Goal: Task Accomplishment & Management: Manage account settings

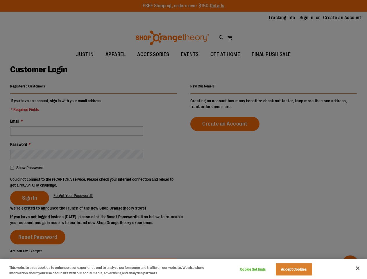
click at [183, 140] on div at bounding box center [183, 139] width 367 height 279
click at [260, 269] on button "Cookie Settings" at bounding box center [253, 270] width 36 height 12
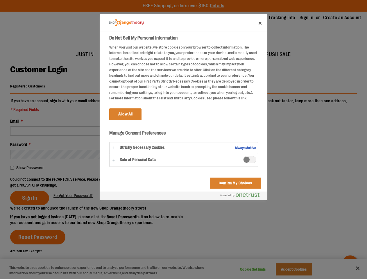
click at [301, 269] on div at bounding box center [183, 139] width 367 height 279
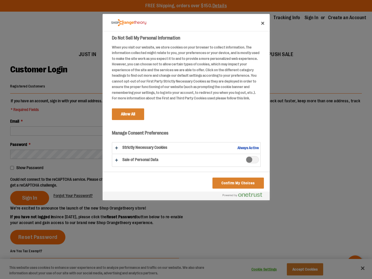
click at [358, 268] on div at bounding box center [186, 139] width 372 height 279
click at [94, 182] on div at bounding box center [186, 139] width 372 height 279
